Goal: Check status: Check status

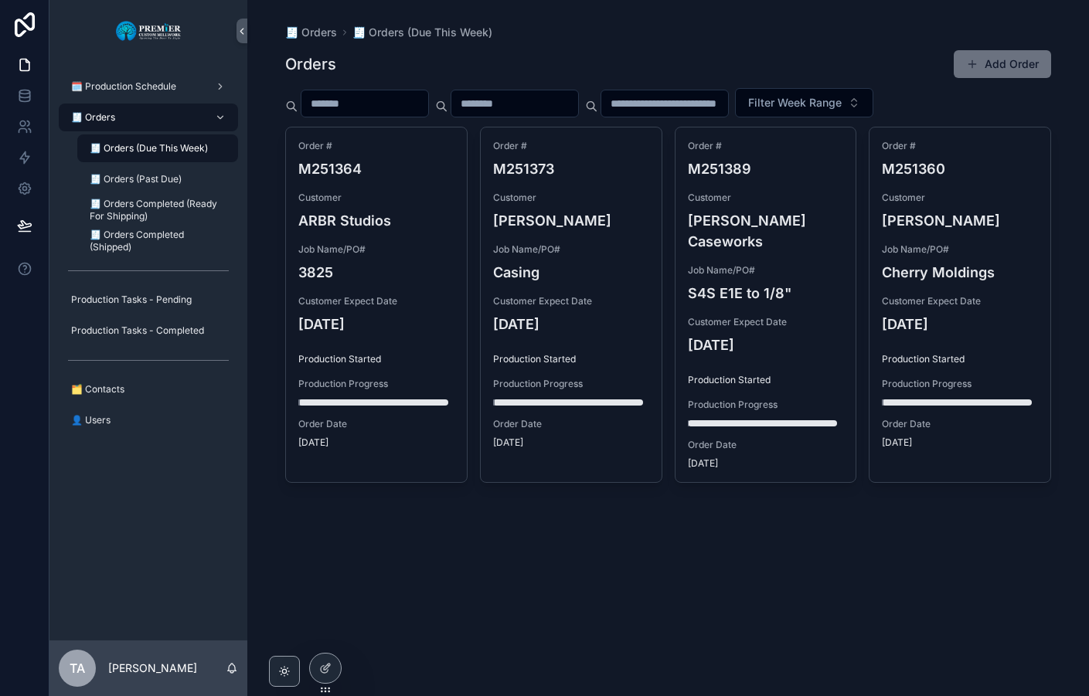
click at [122, 146] on span "🧾 Orders (Due This Week)" at bounding box center [149, 148] width 118 height 12
click at [138, 111] on div "🧾 Orders" at bounding box center [148, 117] width 161 height 25
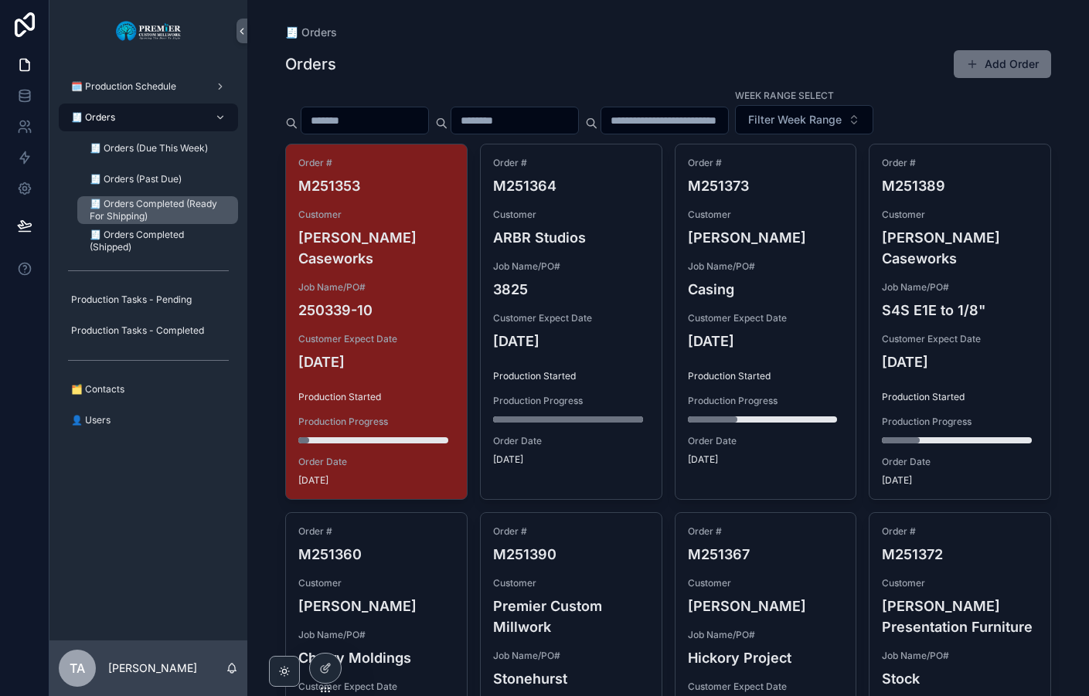
click at [151, 213] on span "🧾 Orders Completed (Ready For Shipping)" at bounding box center [156, 210] width 133 height 25
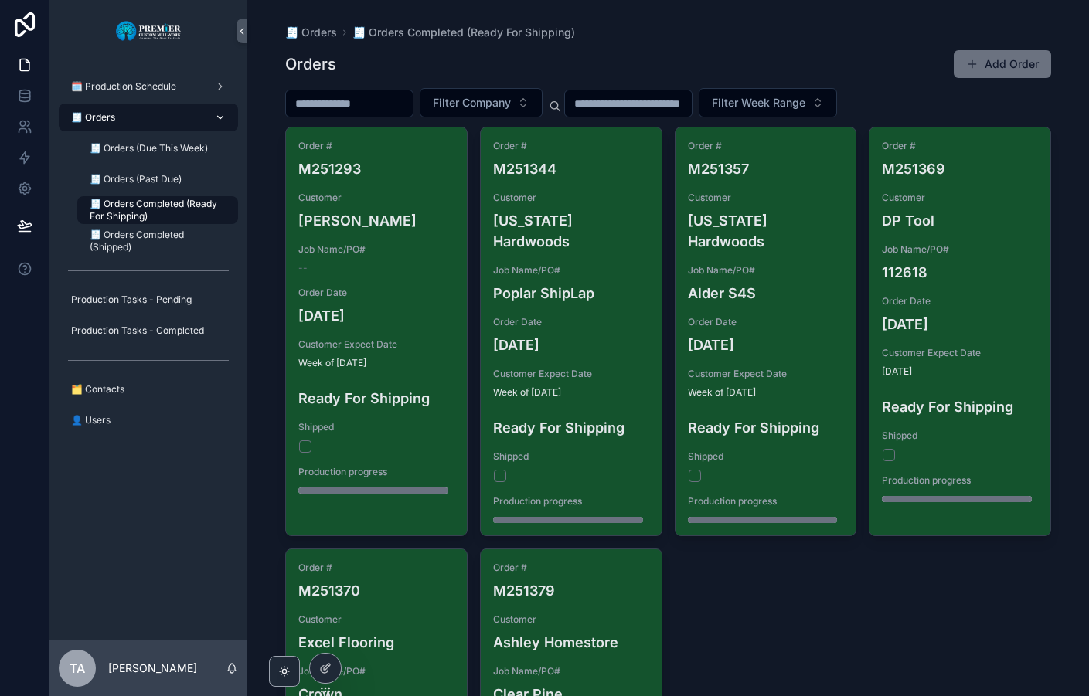
click at [151, 118] on div "🧾 Orders" at bounding box center [148, 117] width 161 height 25
